Goal: Task Accomplishment & Management: Manage account settings

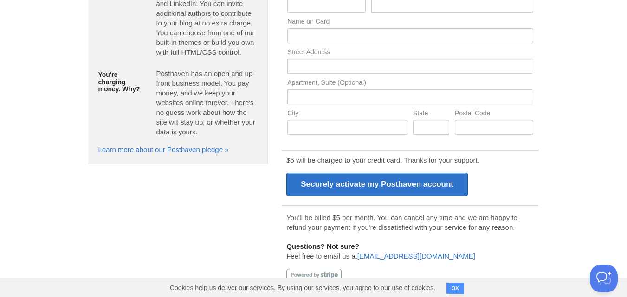
click at [457, 289] on button "OK" at bounding box center [455, 288] width 18 height 11
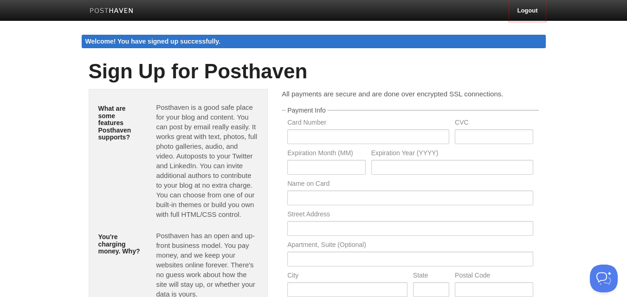
click at [111, 6] on link at bounding box center [112, 11] width 58 height 21
